Goal: Register for event/course

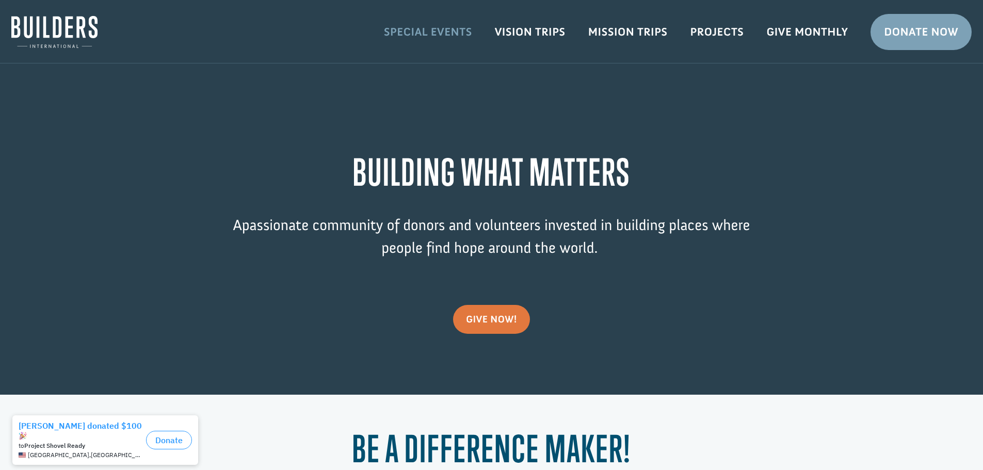
click at [465, 34] on link "Special Events" at bounding box center [428, 32] width 111 height 30
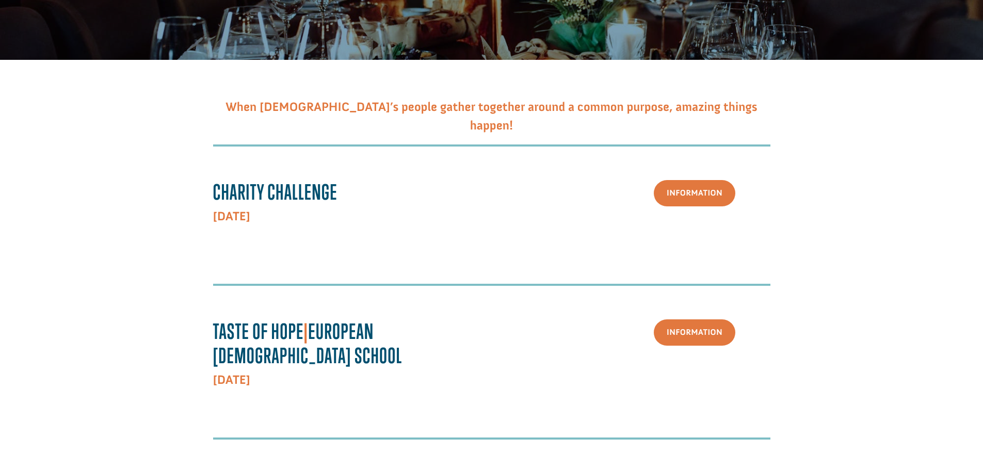
scroll to position [206, 0]
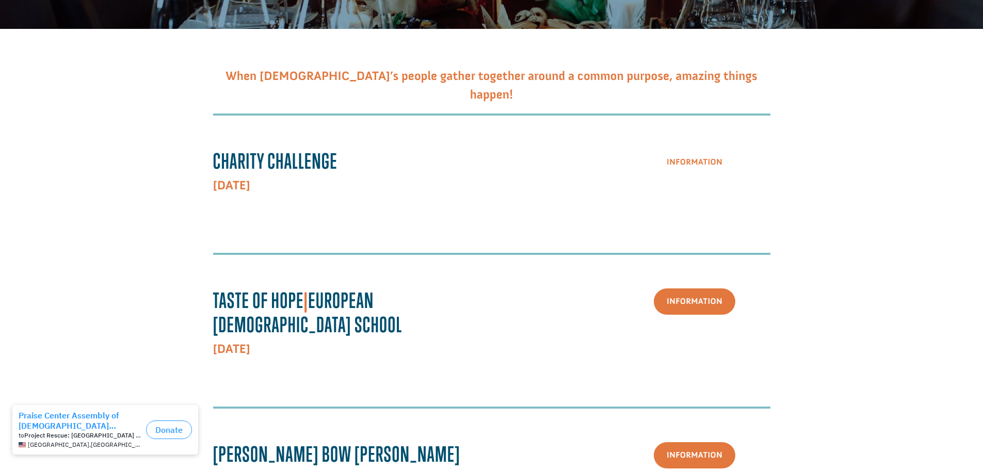
click at [715, 171] on link "Information" at bounding box center [695, 162] width 82 height 26
